Goal: Information Seeking & Learning: Learn about a topic

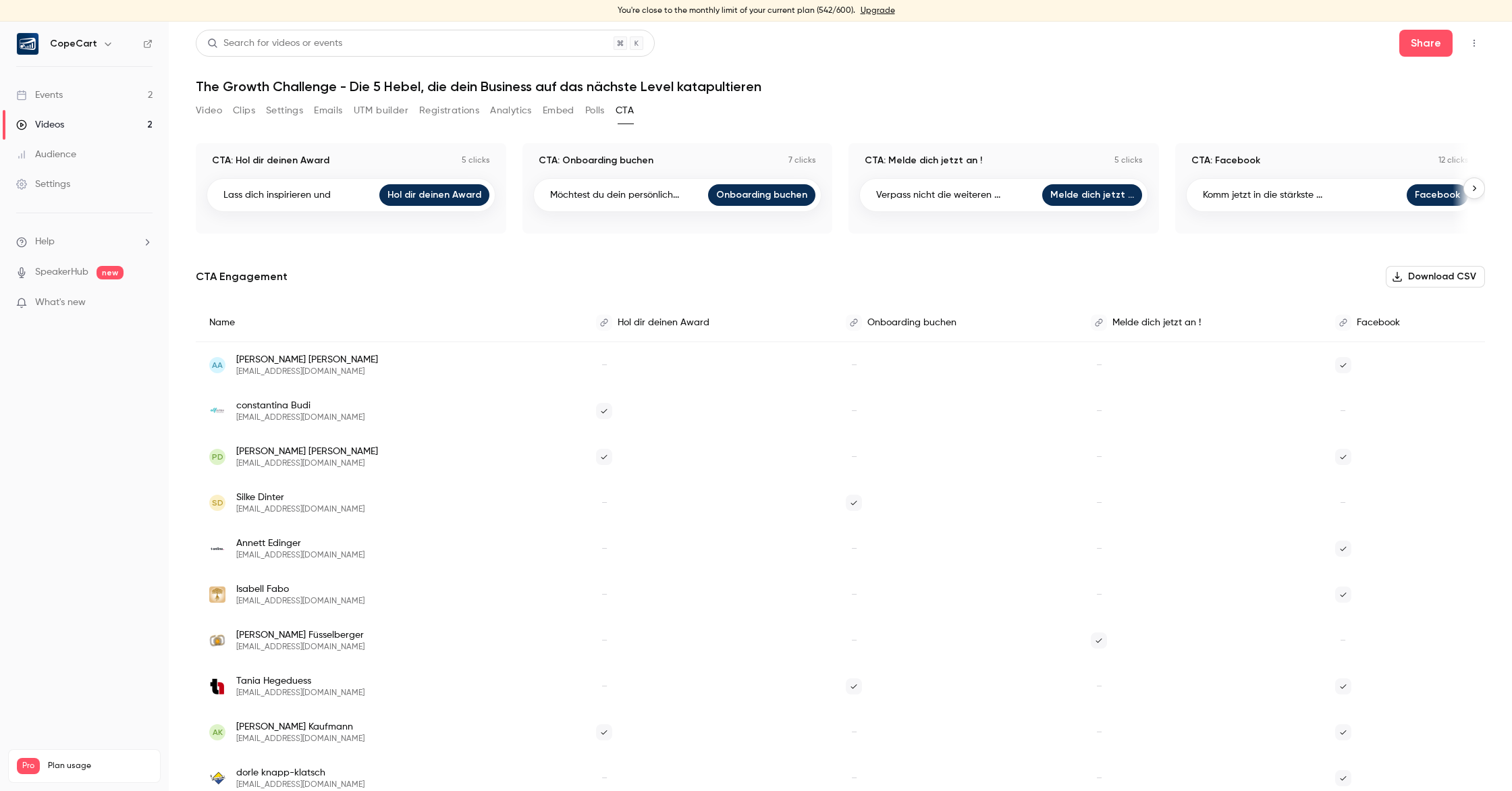
click at [100, 96] on link "Events 2" at bounding box center [84, 95] width 168 height 30
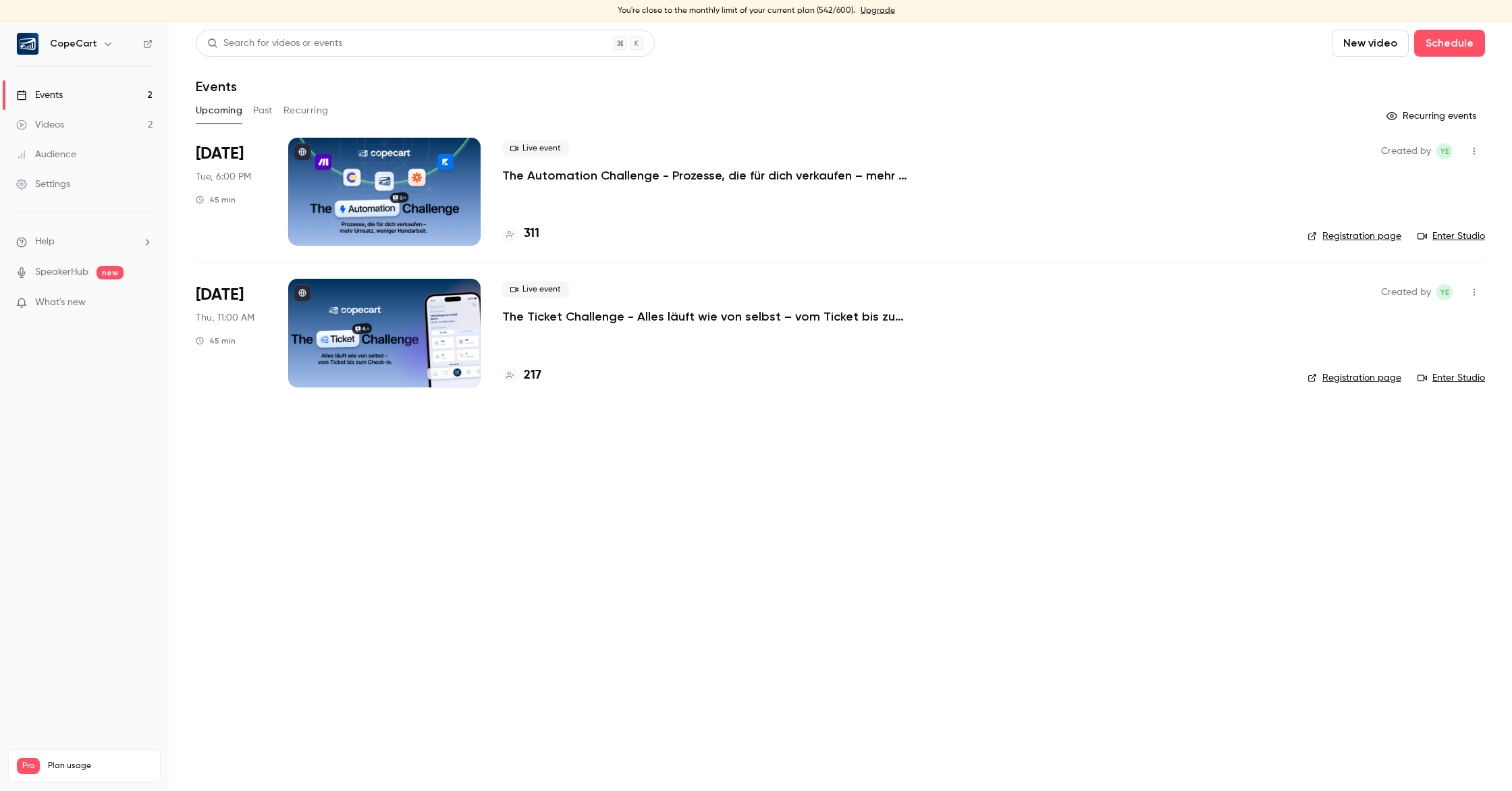
click at [262, 108] on button "Past" at bounding box center [263, 110] width 20 height 21
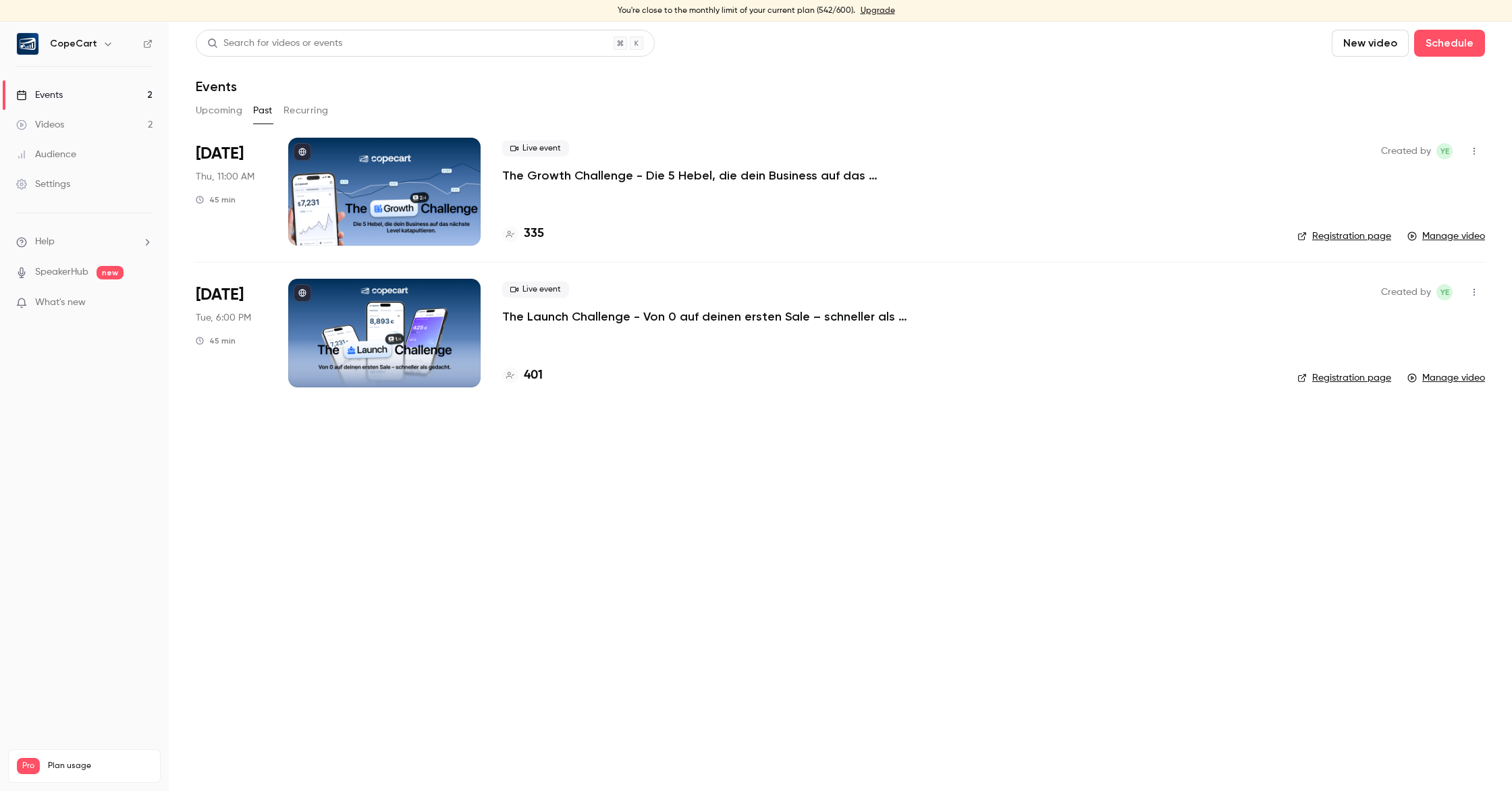
click at [676, 175] on p "The Growth Challenge - Die 5 Hebel, die dein Business auf das nächste Level kat…" at bounding box center [705, 175] width 405 height 16
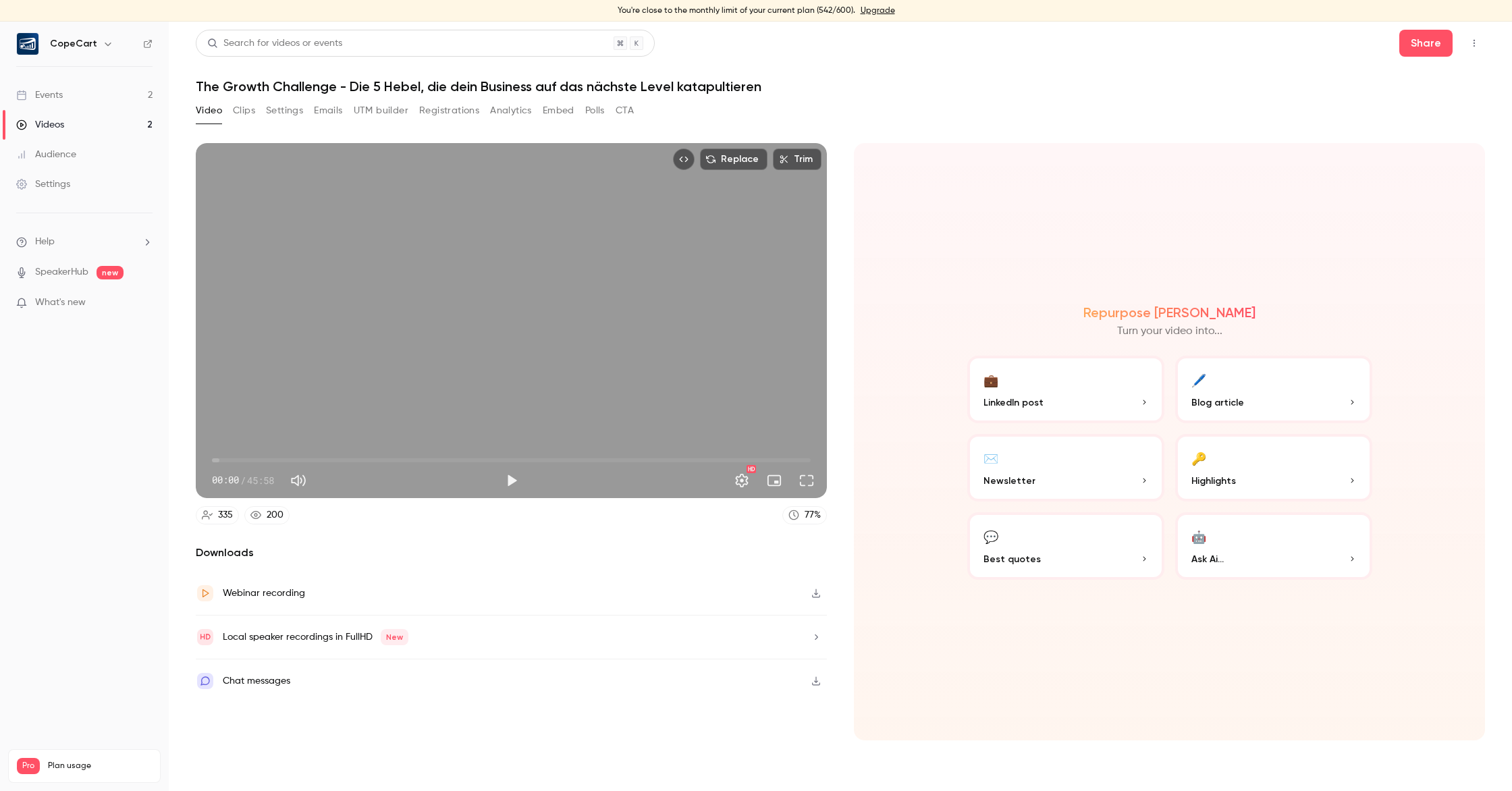
click at [1319, 474] on p "Highlights" at bounding box center [1273, 481] width 165 height 15
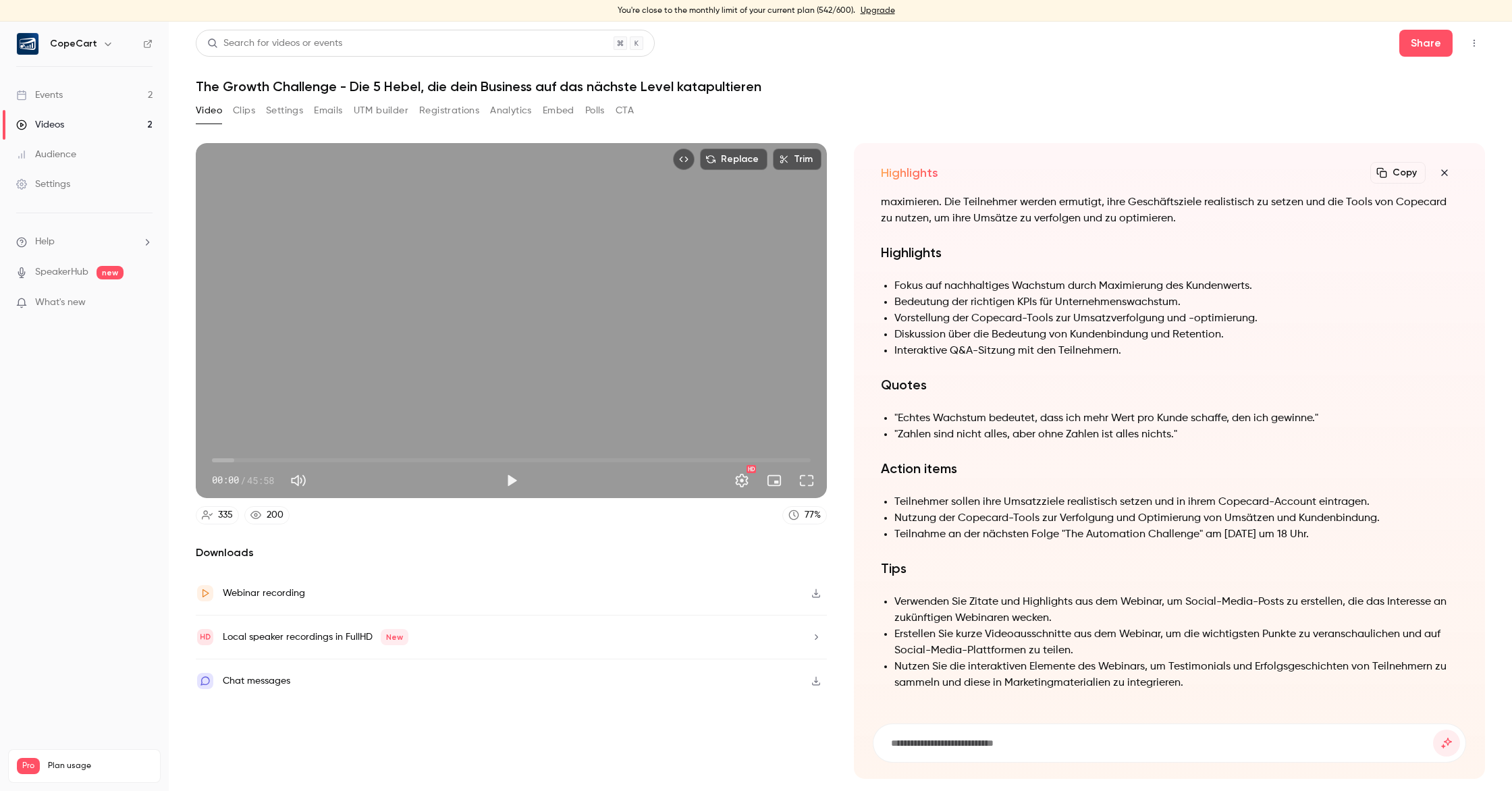
drag, startPoint x: 1449, startPoint y: 174, endPoint x: 1439, endPoint y: 170, distance: 10.8
click at [1449, 174] on icon "button" at bounding box center [1444, 173] width 16 height 11
